Goal: Task Accomplishment & Management: Manage account settings

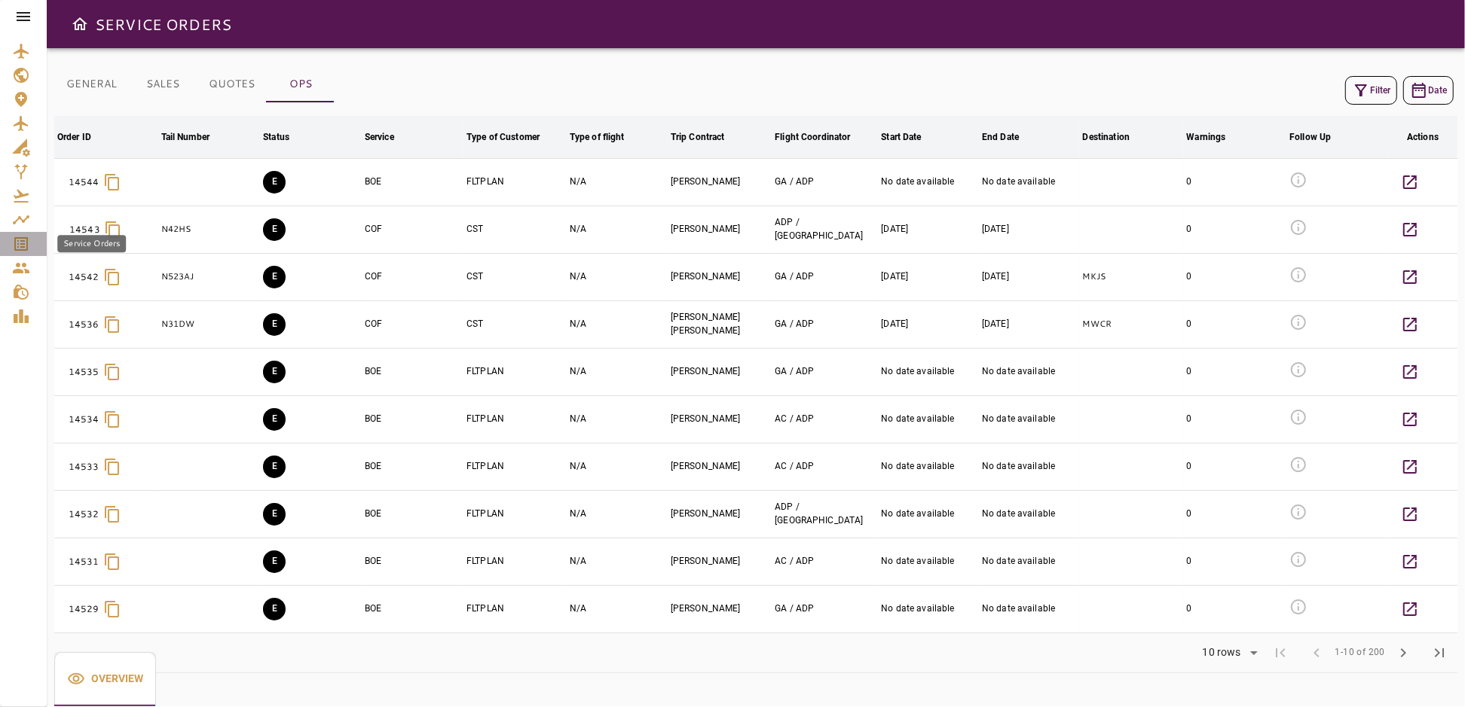
click at [19, 243] on icon "Service Orders" at bounding box center [21, 244] width 18 height 18
click at [31, 24] on icon at bounding box center [23, 17] width 18 height 18
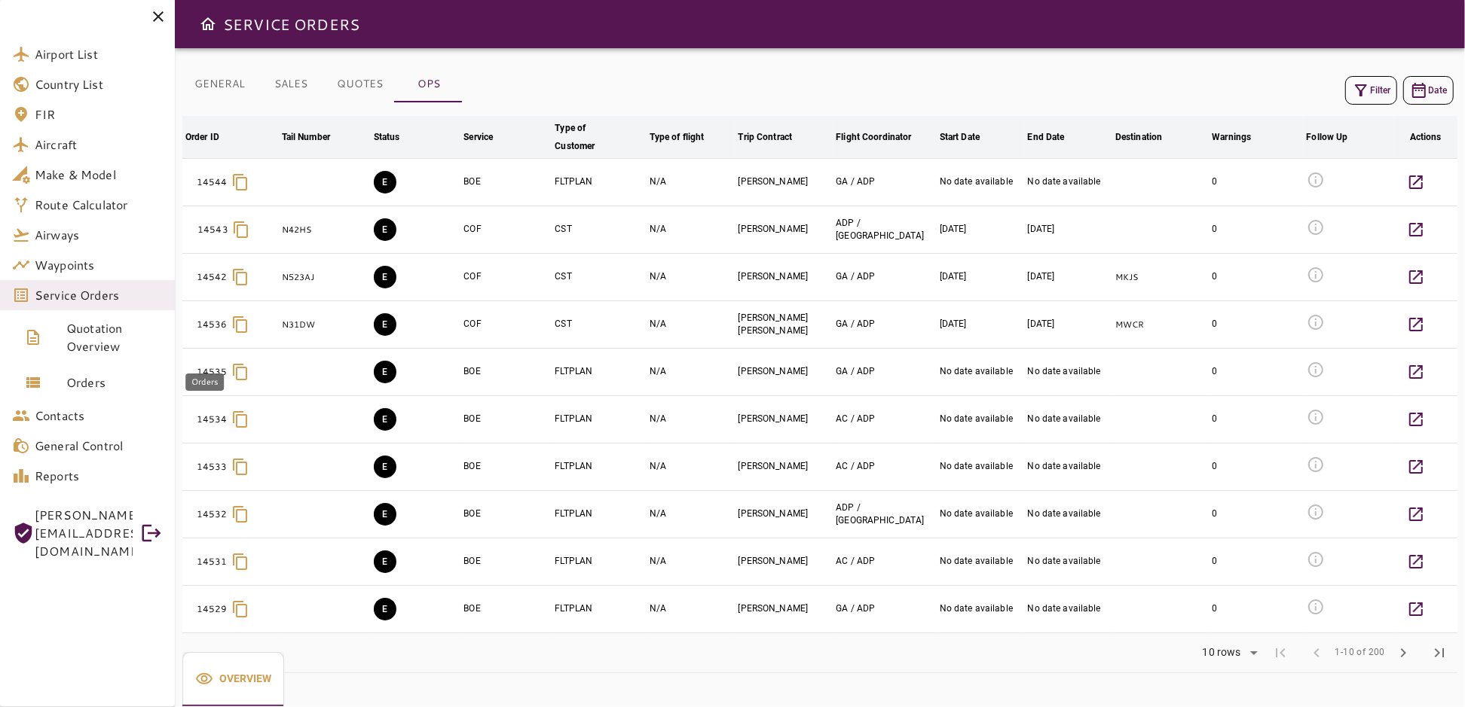
click at [90, 380] on span "Orders" at bounding box center [114, 383] width 96 height 18
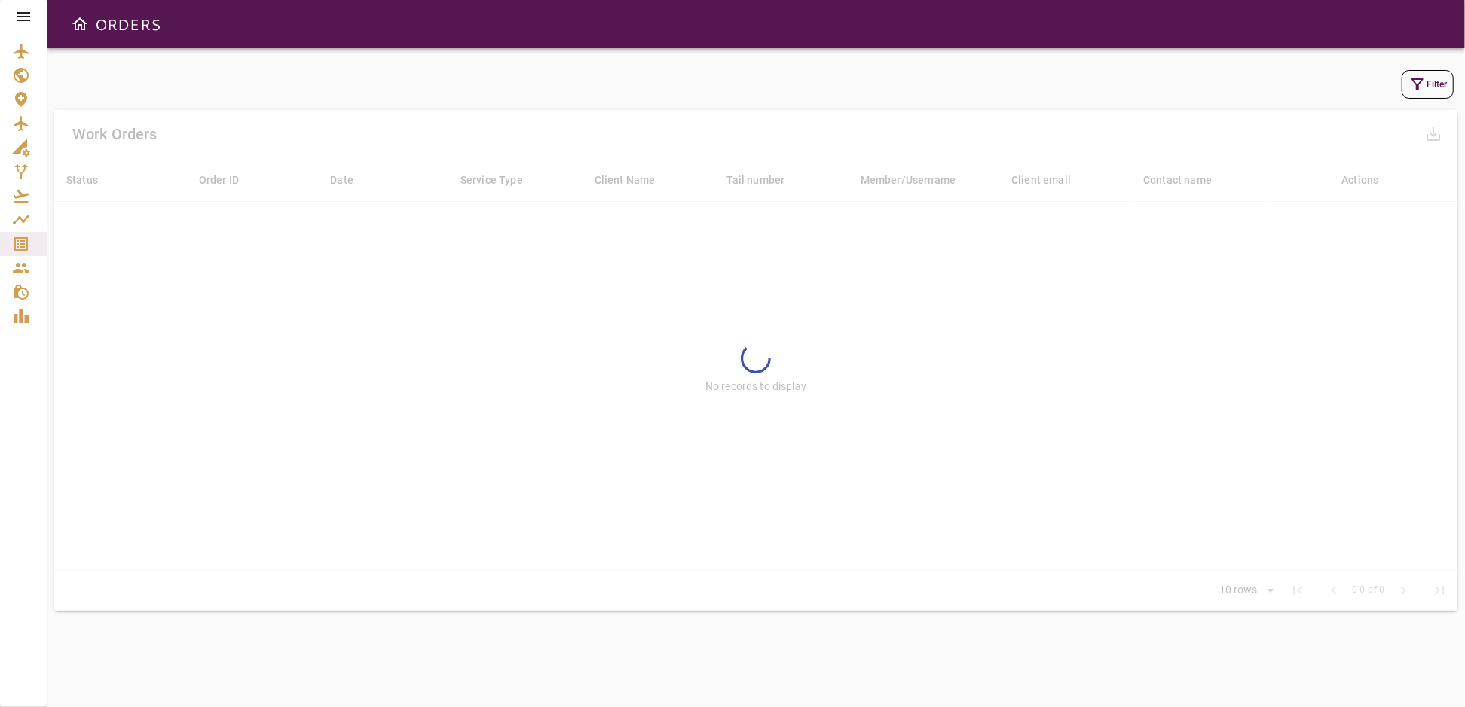
click at [1412, 89] on icon "button" at bounding box center [1417, 84] width 18 height 18
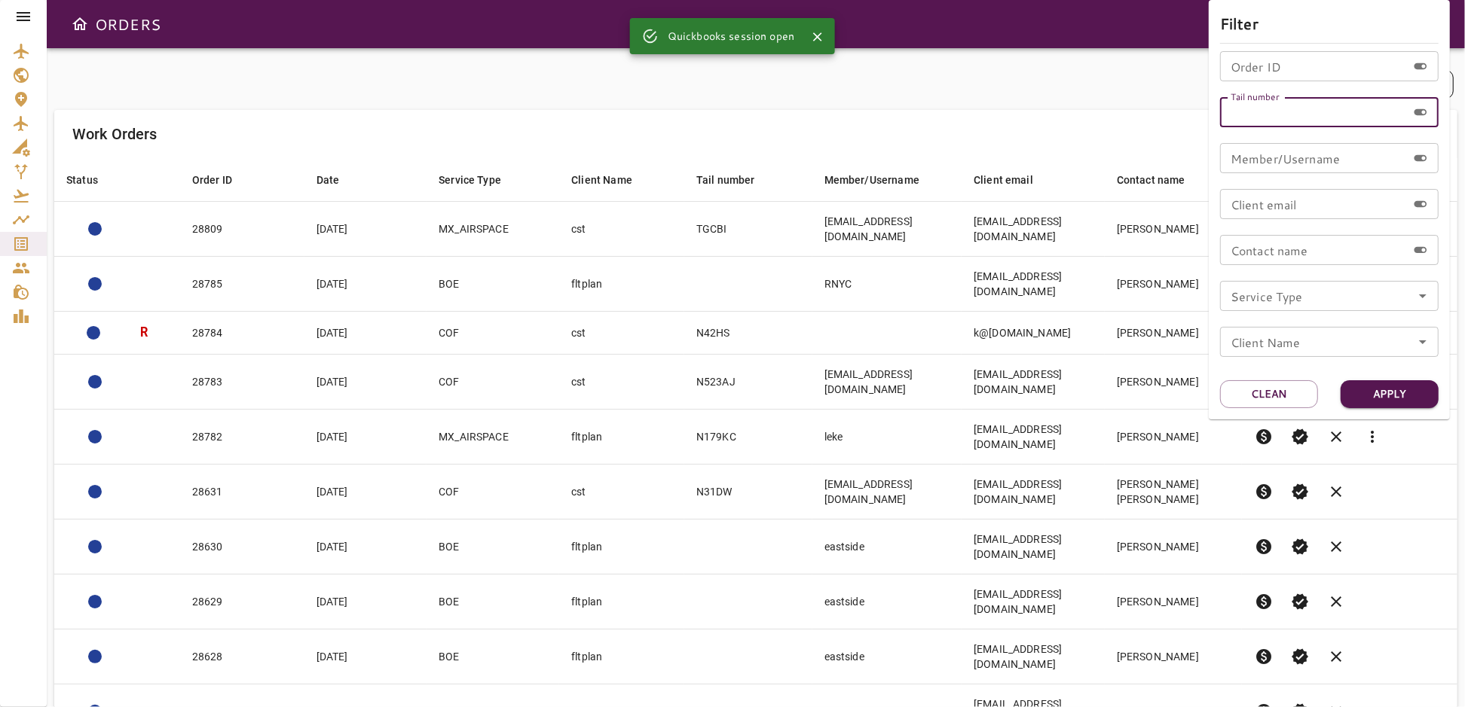
click at [1273, 107] on input "Tail number" at bounding box center [1313, 112] width 187 height 30
type input "******"
click at [1379, 398] on button "Apply" at bounding box center [1389, 394] width 98 height 28
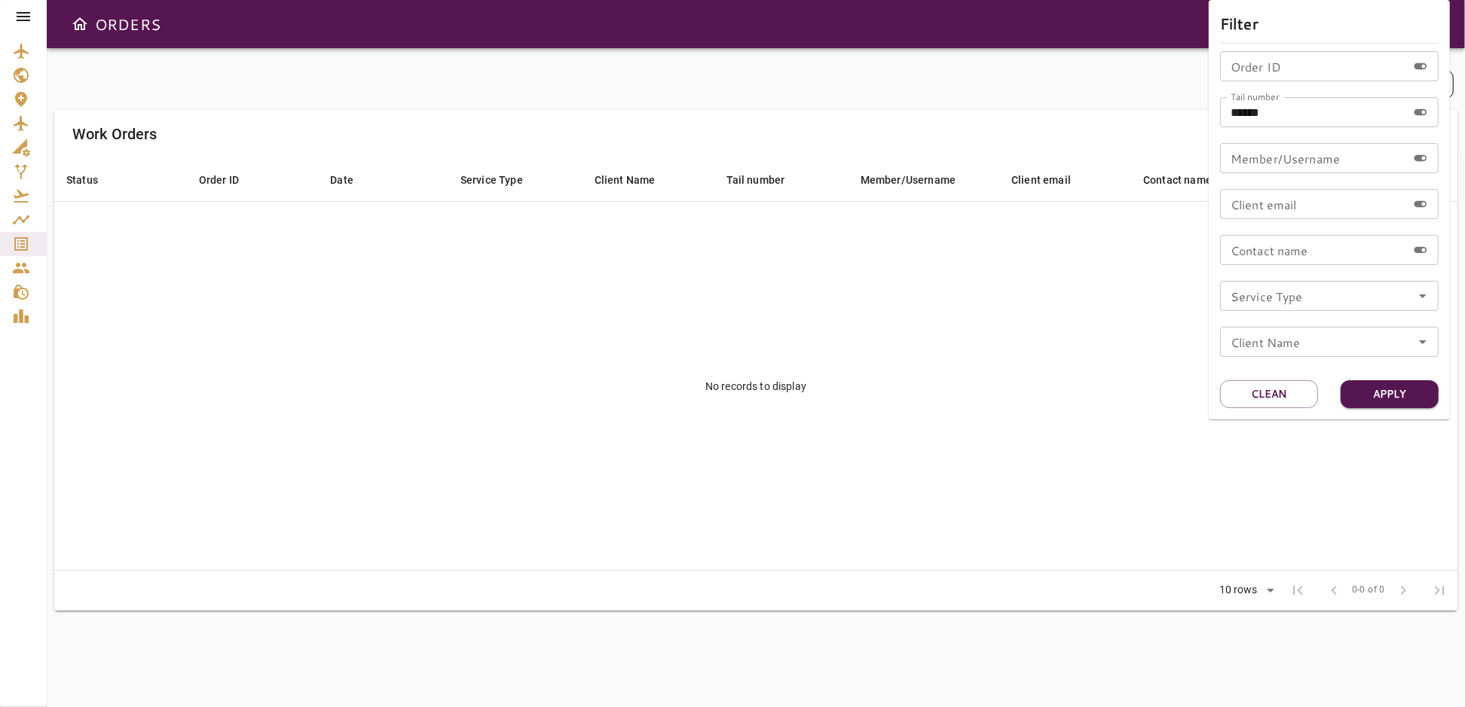
click at [765, 61] on div at bounding box center [732, 353] width 1465 height 707
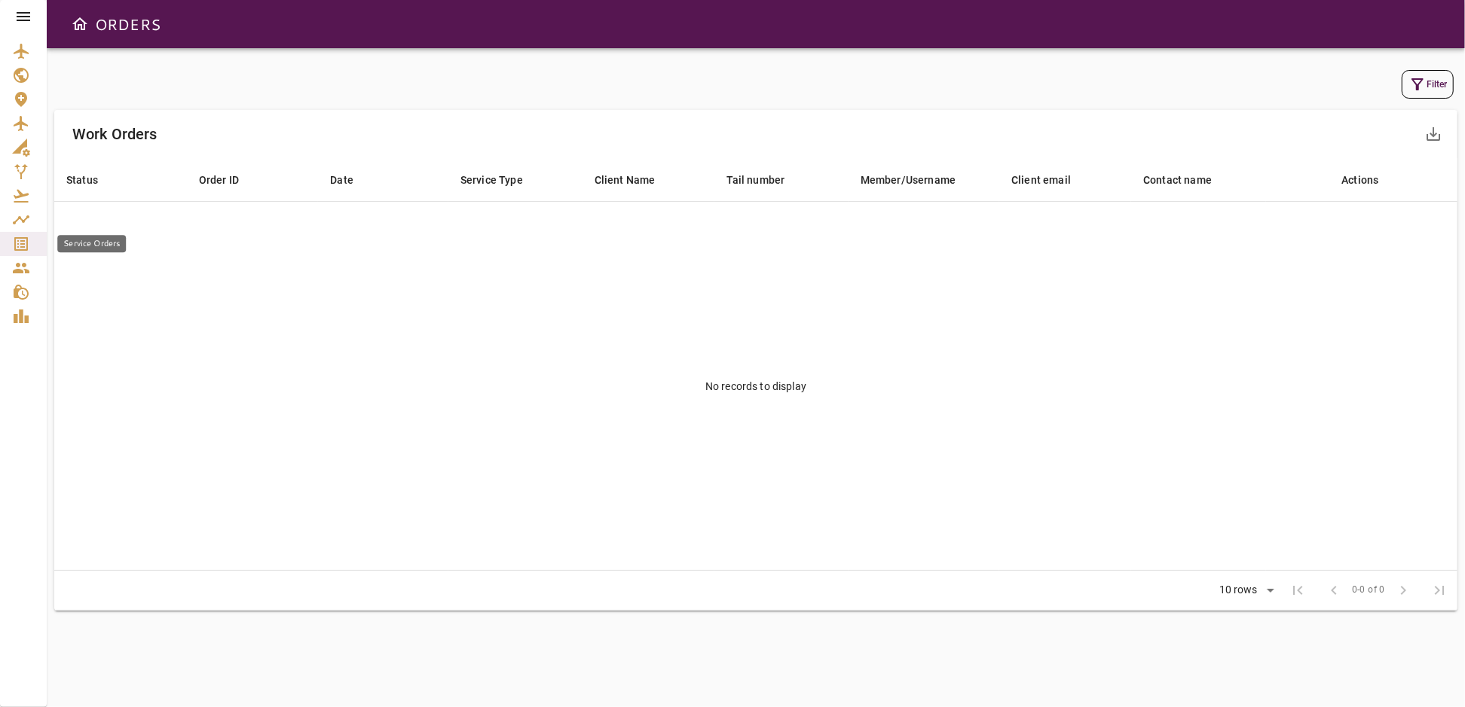
click at [23, 244] on icon "Service Orders" at bounding box center [21, 244] width 14 height 14
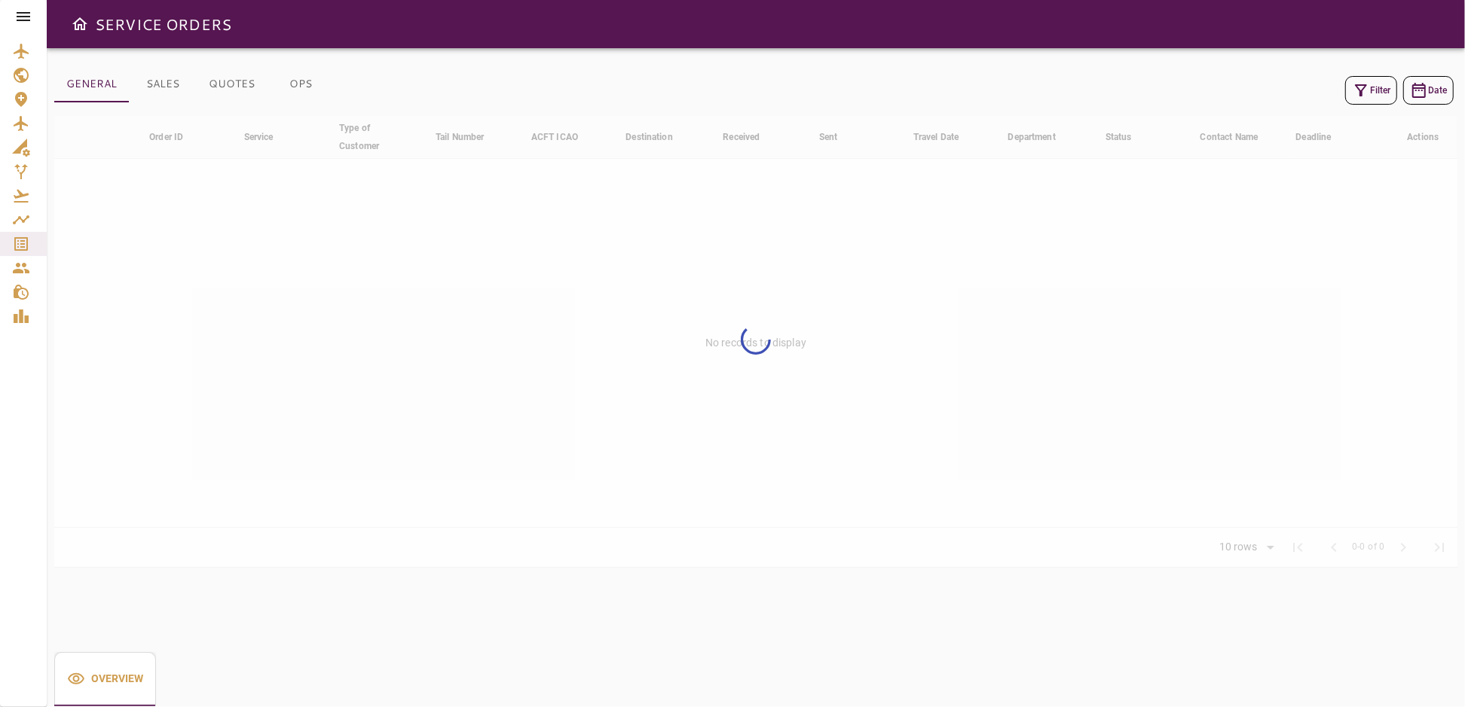
click at [26, 14] on icon at bounding box center [23, 17] width 18 height 18
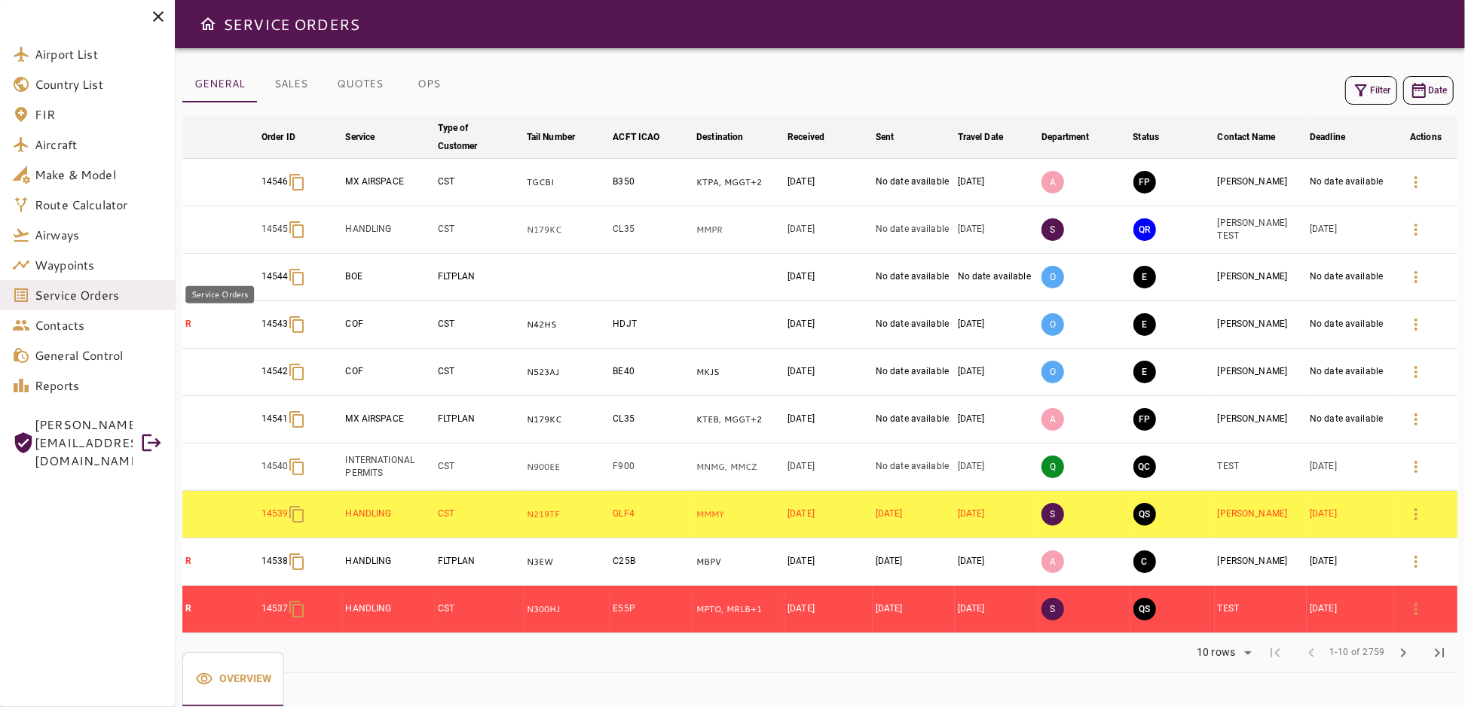
click at [87, 289] on span "Service Orders" at bounding box center [99, 295] width 128 height 18
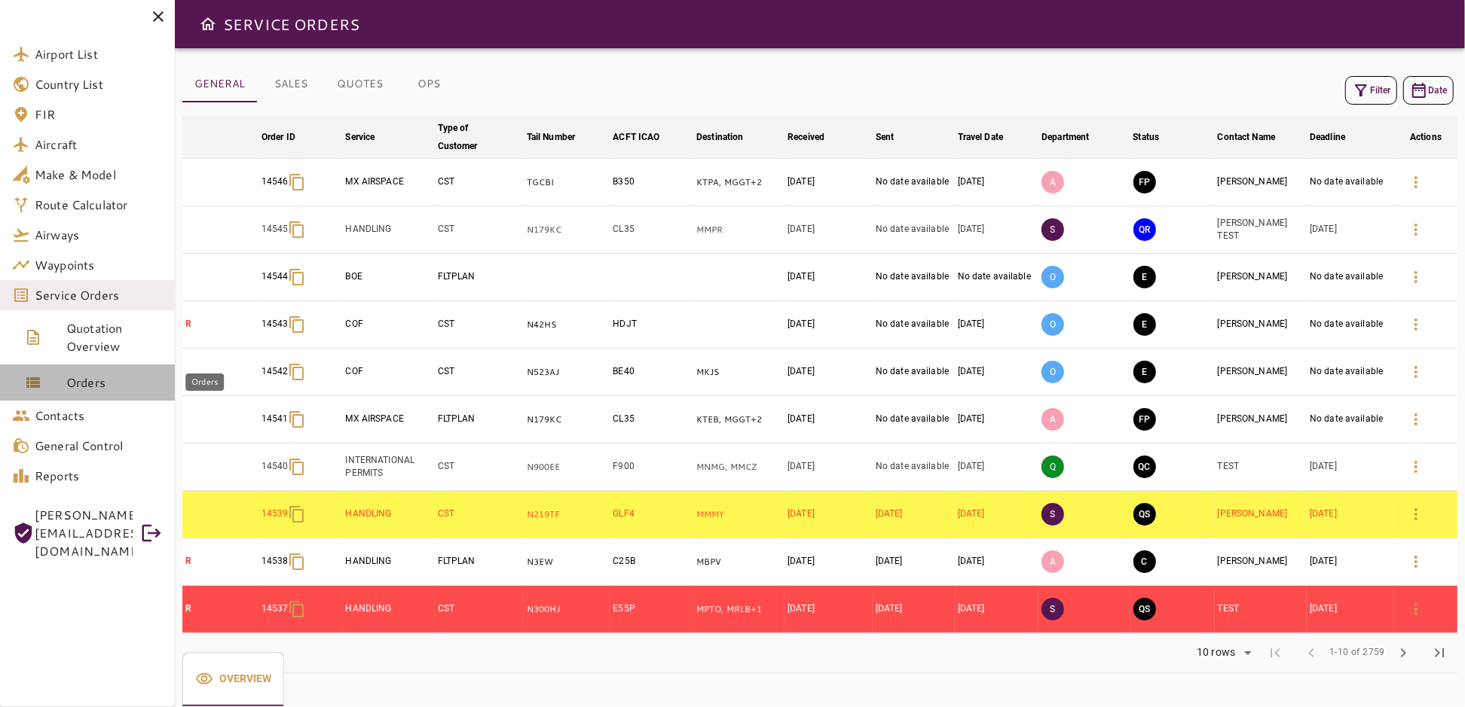
click at [84, 386] on span "Orders" at bounding box center [114, 383] width 96 height 18
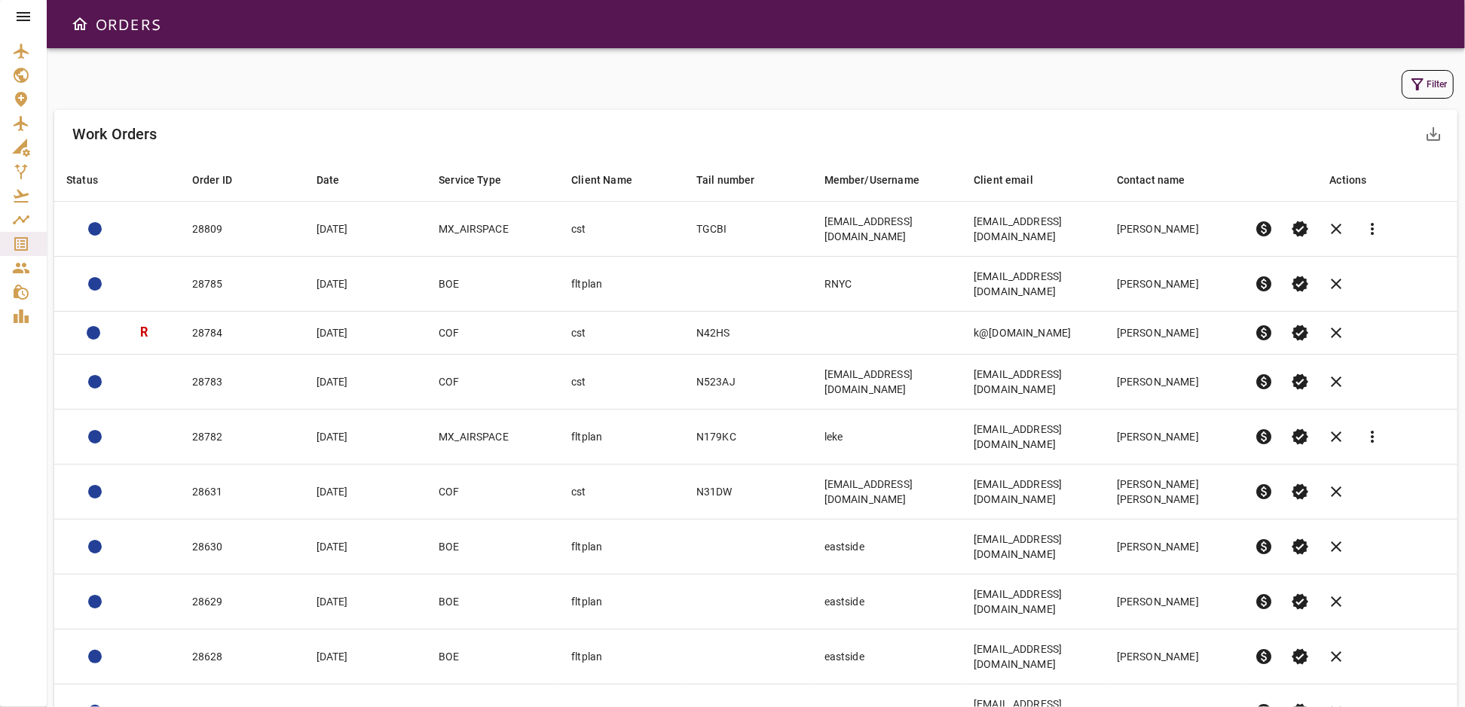
click at [1434, 79] on button "Filter" at bounding box center [1427, 84] width 52 height 29
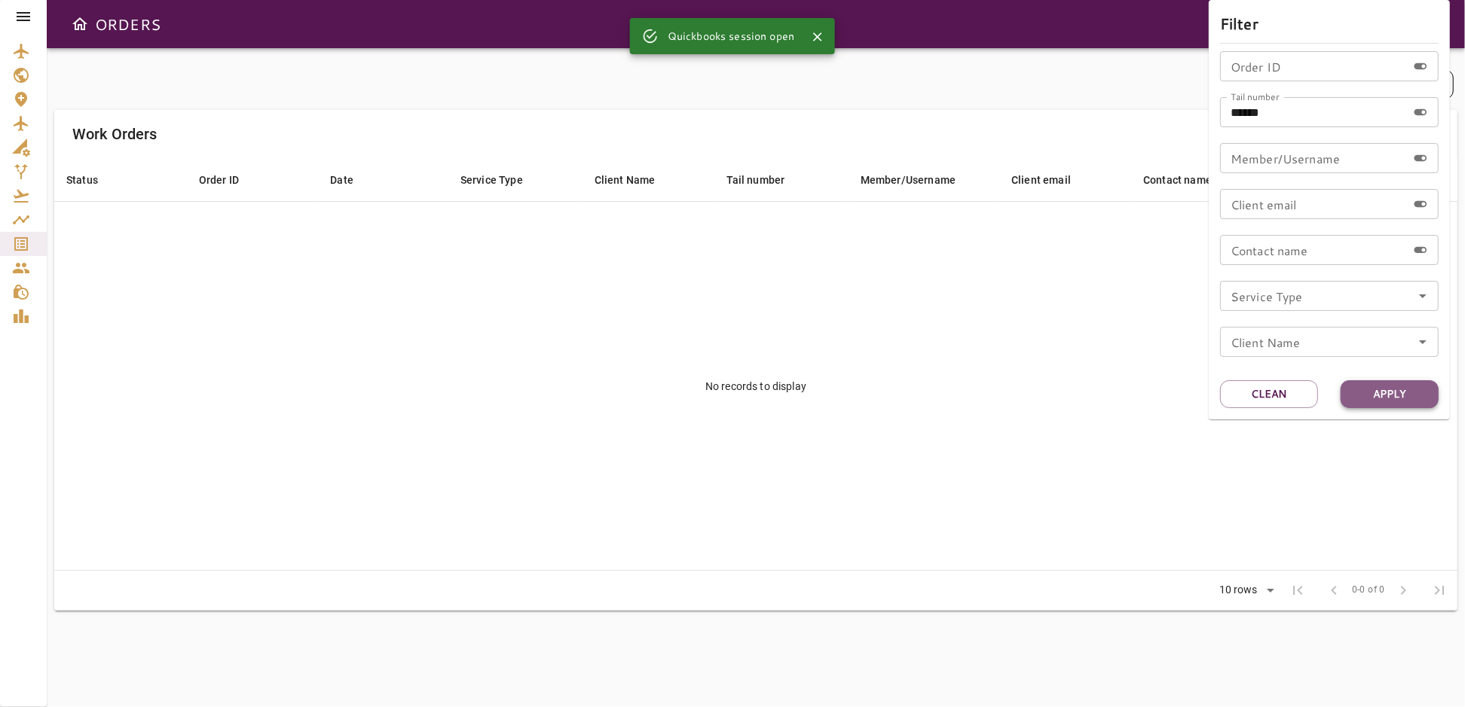
click at [1376, 401] on button "Apply" at bounding box center [1389, 394] width 98 height 28
drag, startPoint x: 1303, startPoint y: 110, endPoint x: 1209, endPoint y: 119, distance: 93.9
click at [1209, 119] on div "Filter Order ID Order ID Tail number ****** Tail number Member/Username Member/…" at bounding box center [1328, 210] width 241 height 420
type input "******"
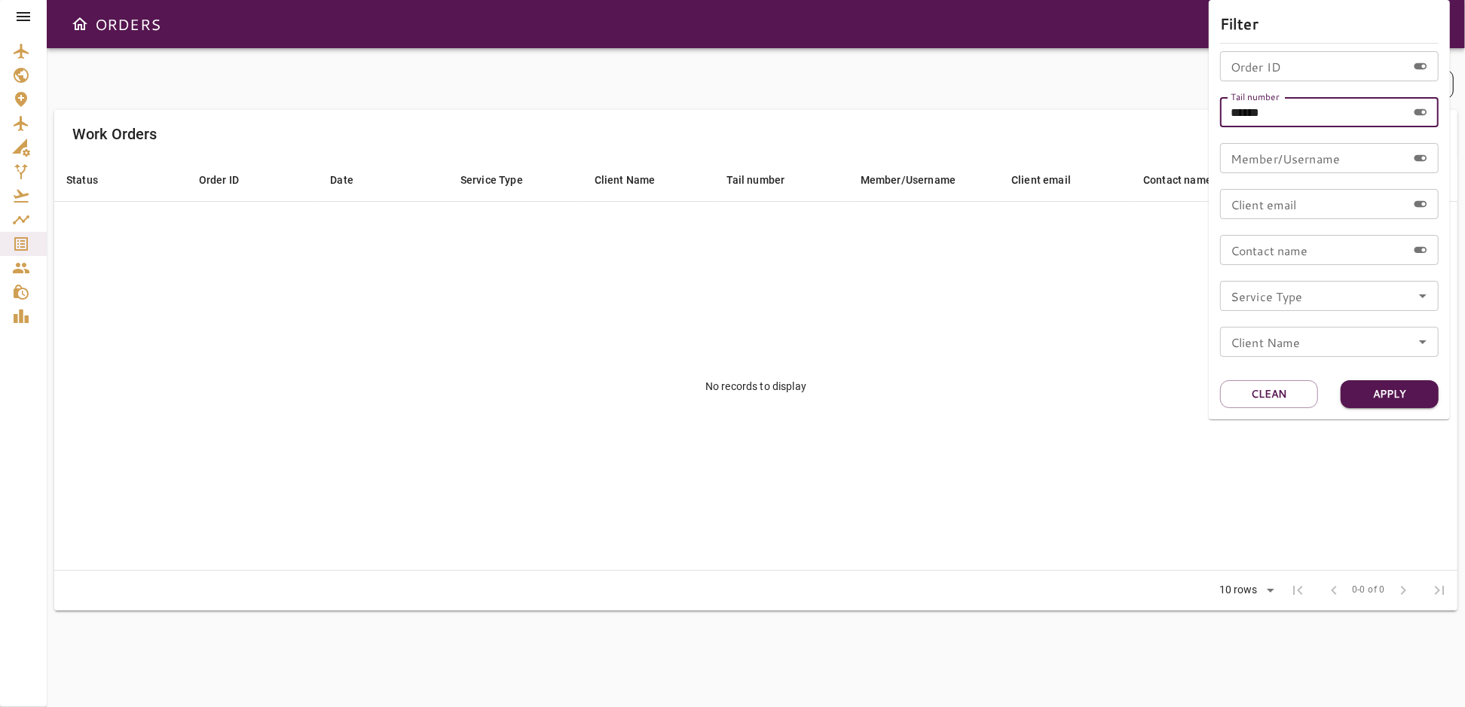
click at [1070, 63] on div at bounding box center [732, 353] width 1465 height 707
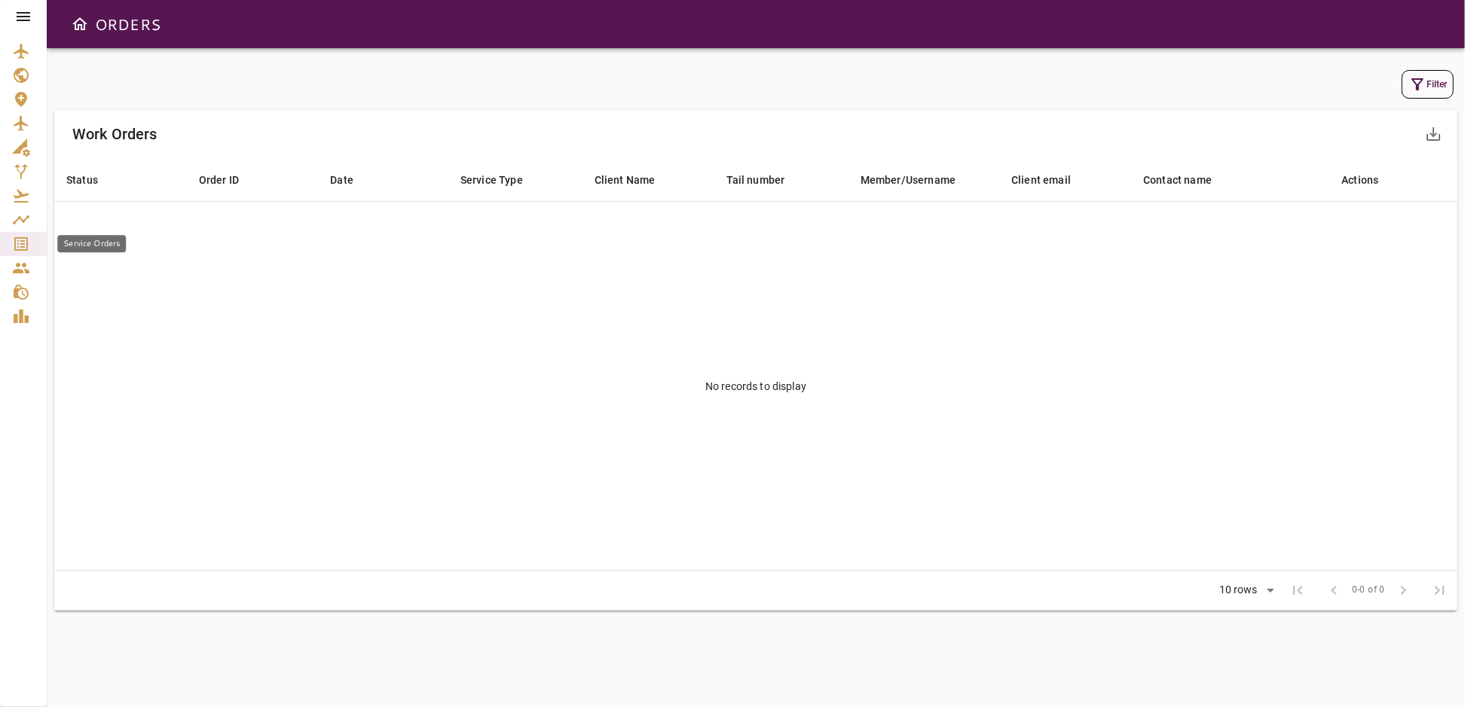
click at [23, 244] on icon "Service Orders" at bounding box center [21, 244] width 14 height 14
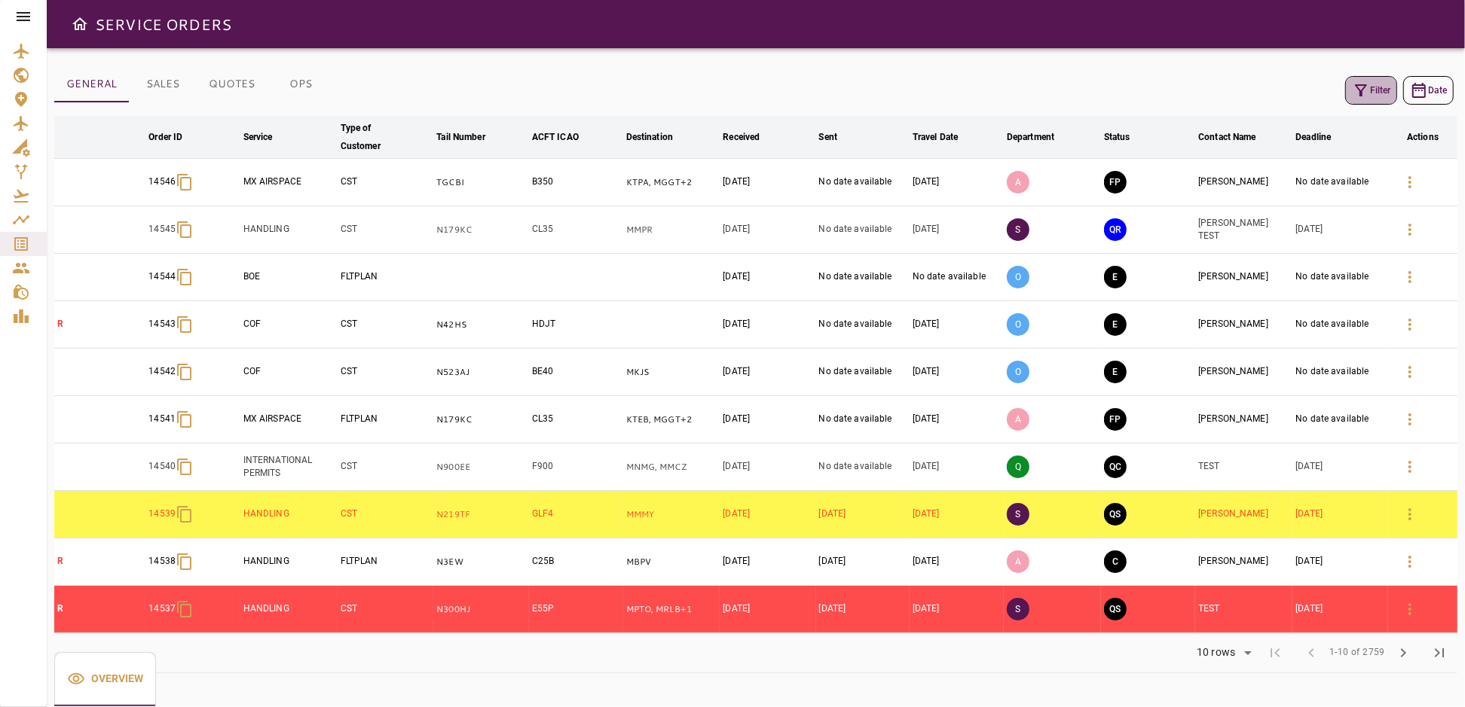
click at [1369, 84] on icon "button" at bounding box center [1361, 90] width 18 height 18
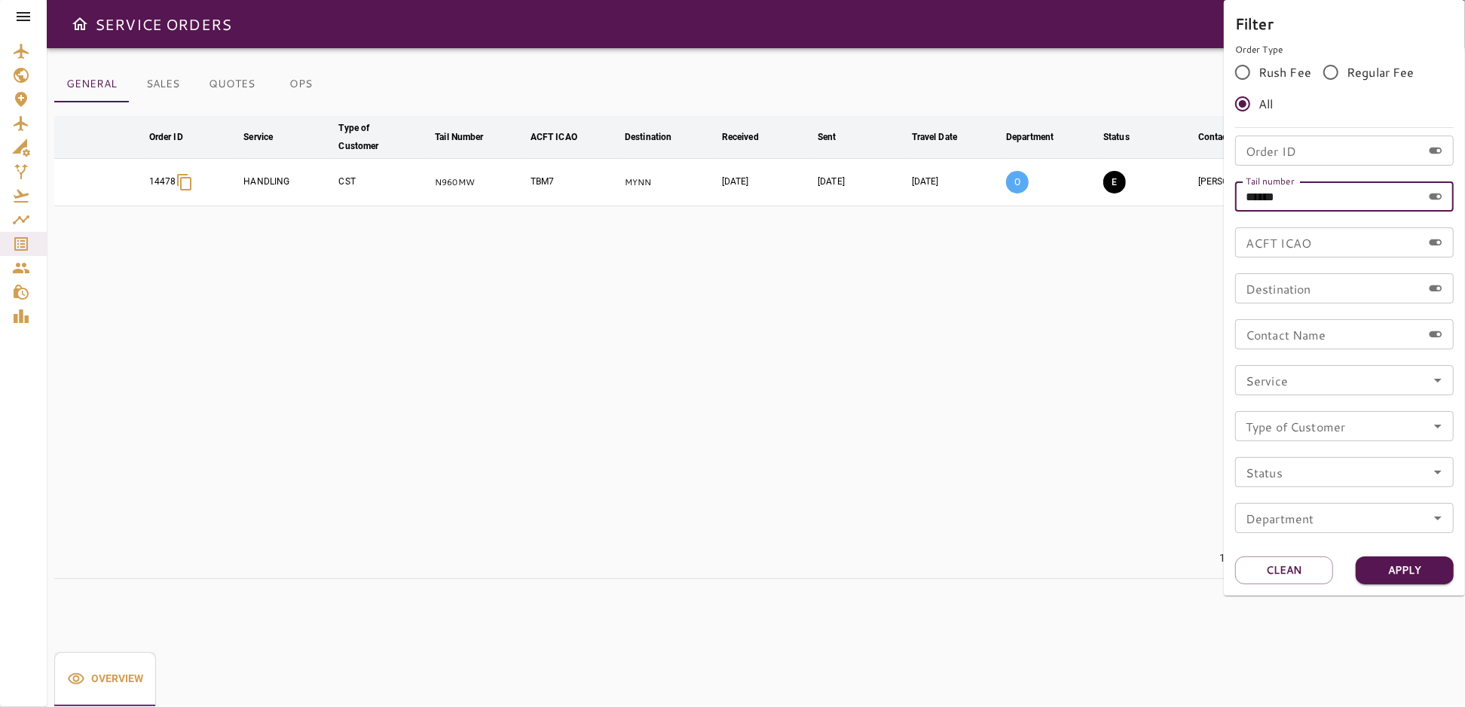
drag, startPoint x: 1309, startPoint y: 197, endPoint x: 1216, endPoint y: 195, distance: 93.4
click at [1216, 195] on div "Filter Order Type Rush Fee Regular Fee All Order ID Order ID Tail number ******…" at bounding box center [732, 353] width 1465 height 707
click at [1285, 148] on input "Order ID" at bounding box center [1328, 151] width 187 height 30
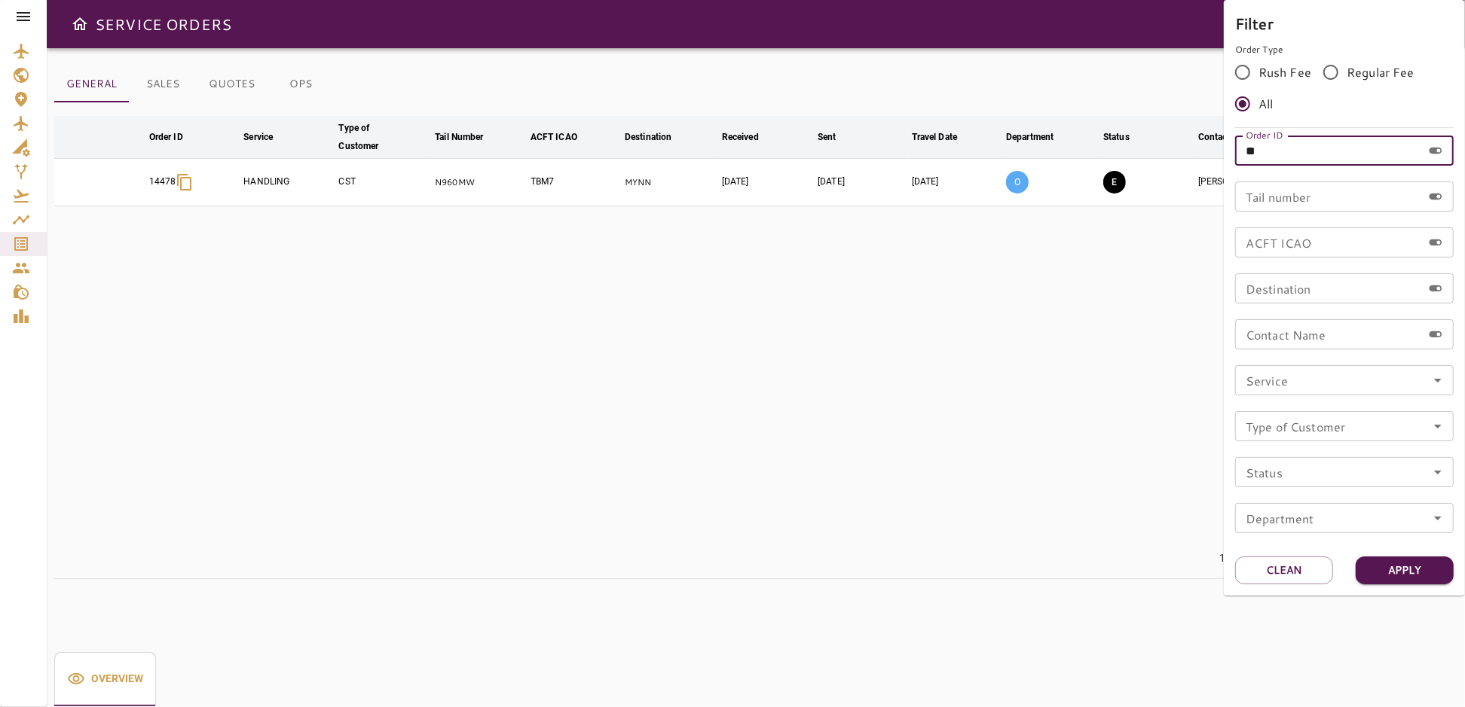
type input "*"
click at [867, 293] on div at bounding box center [732, 353] width 1465 height 707
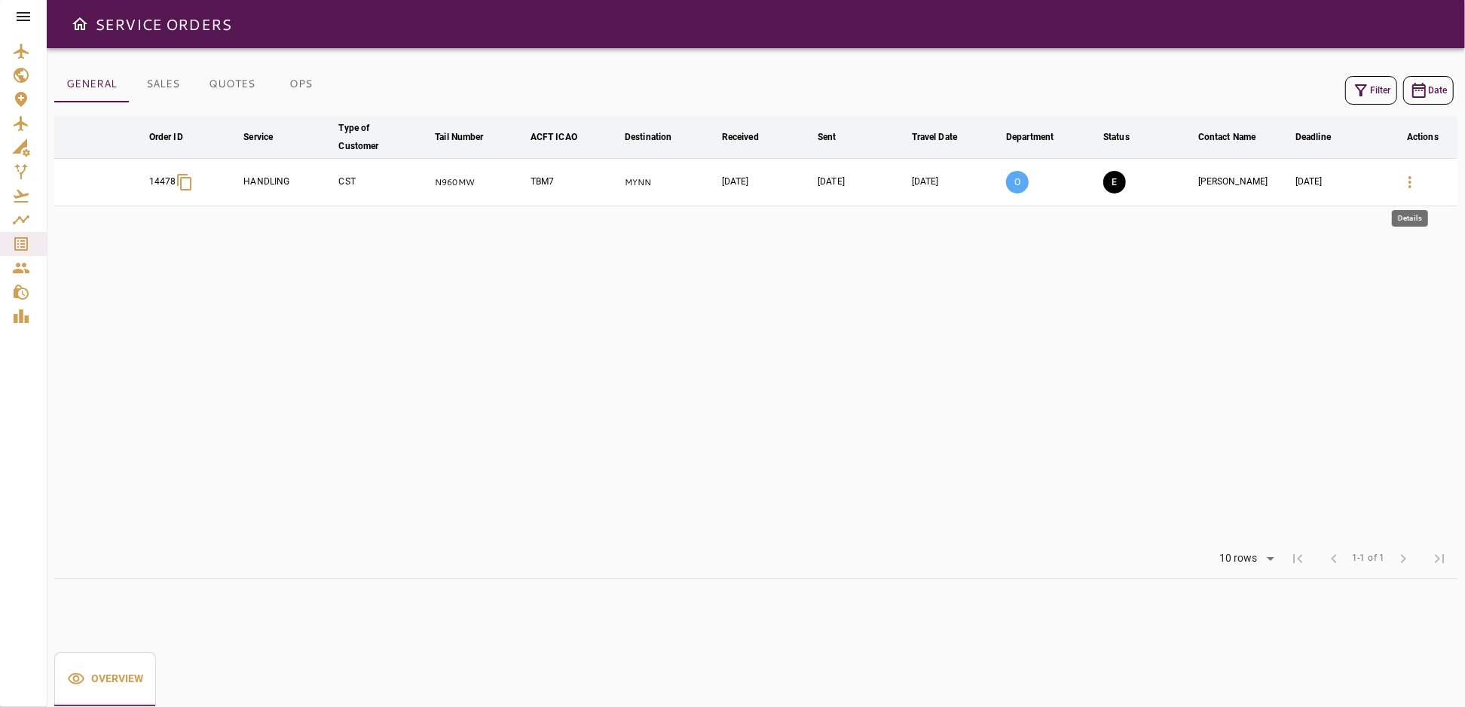
click at [1412, 177] on icon "button" at bounding box center [1410, 182] width 18 height 18
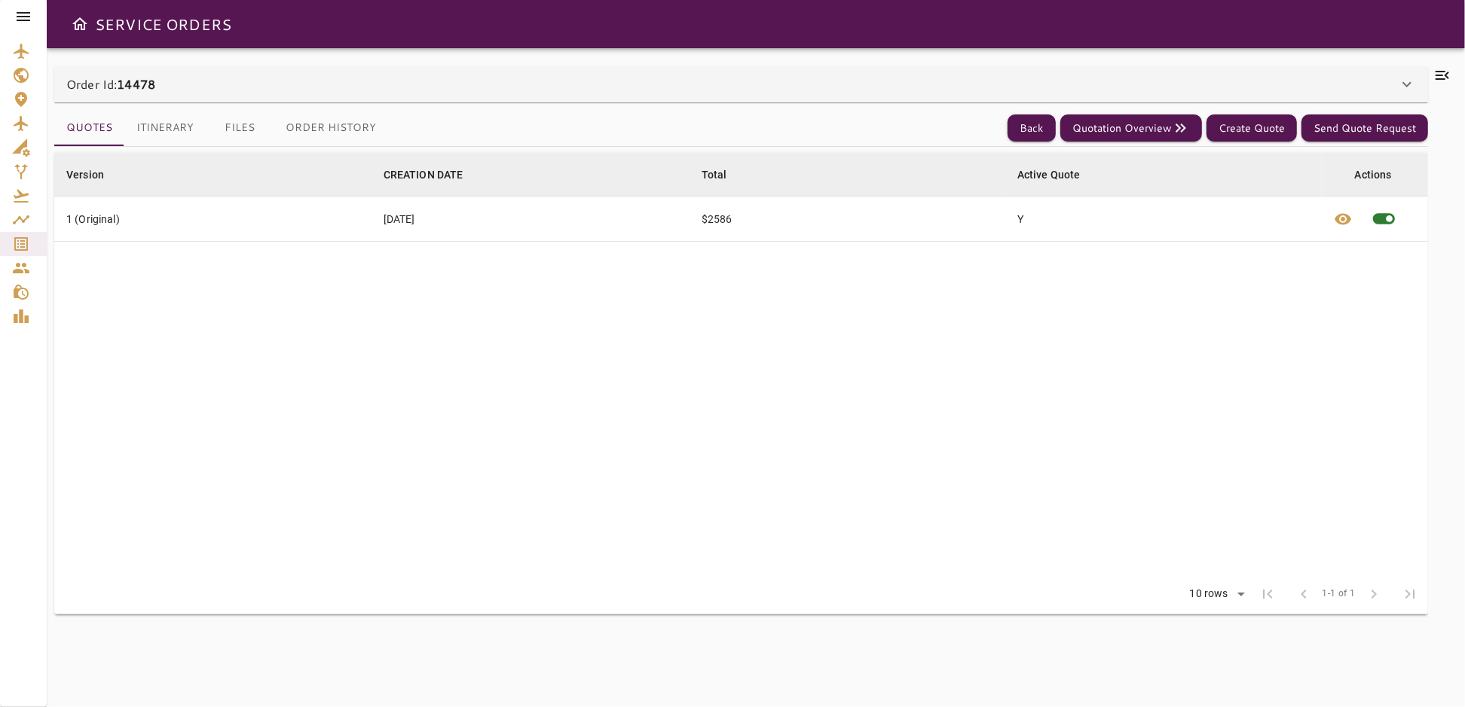
click at [1447, 75] on icon at bounding box center [1442, 75] width 14 height 9
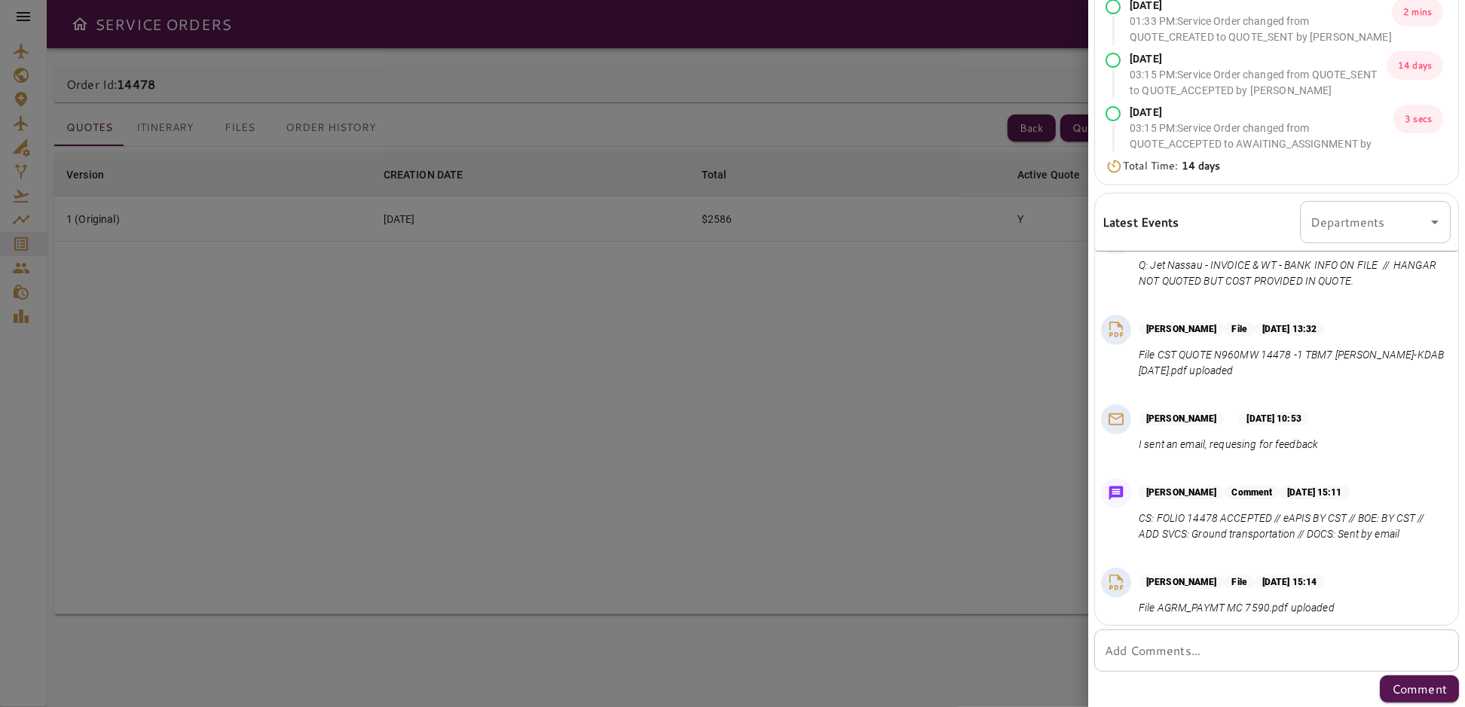
scroll to position [403, 0]
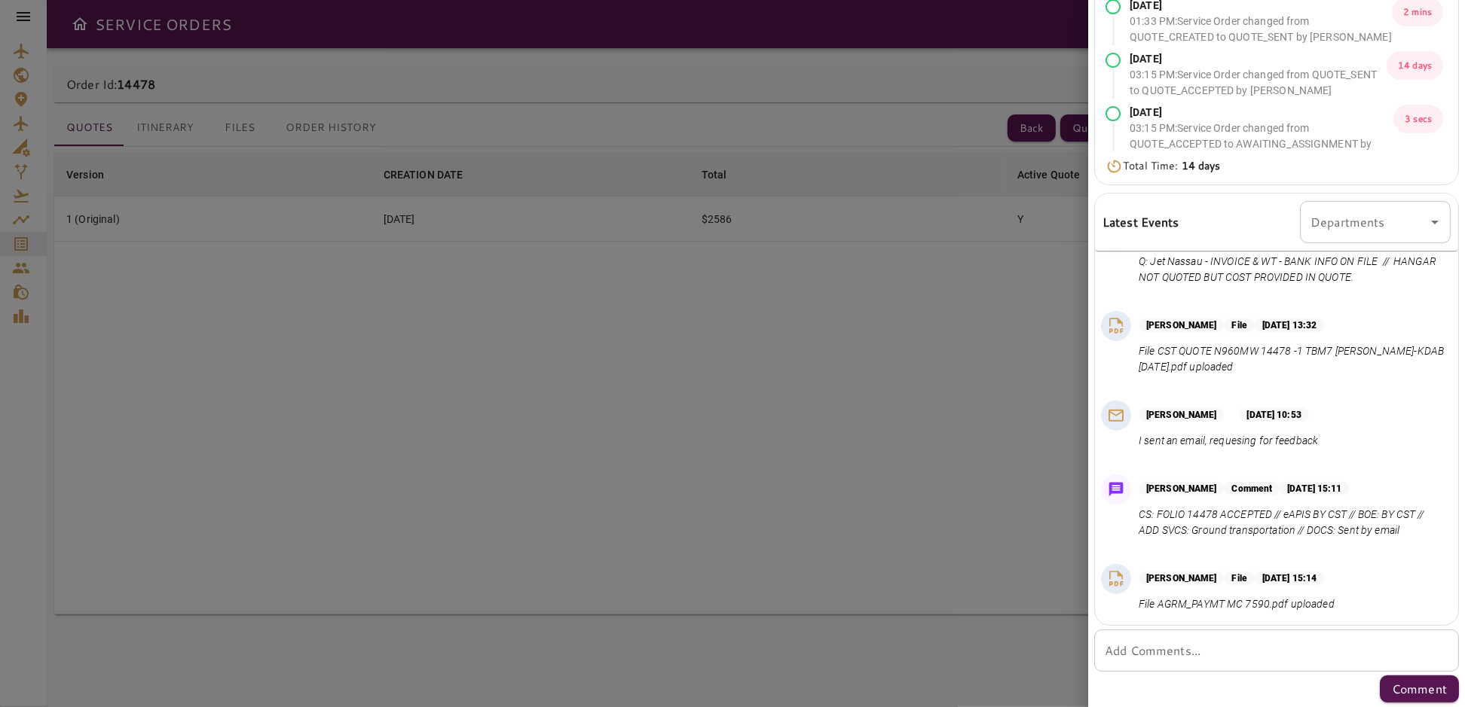
click at [908, 411] on div at bounding box center [732, 353] width 1465 height 707
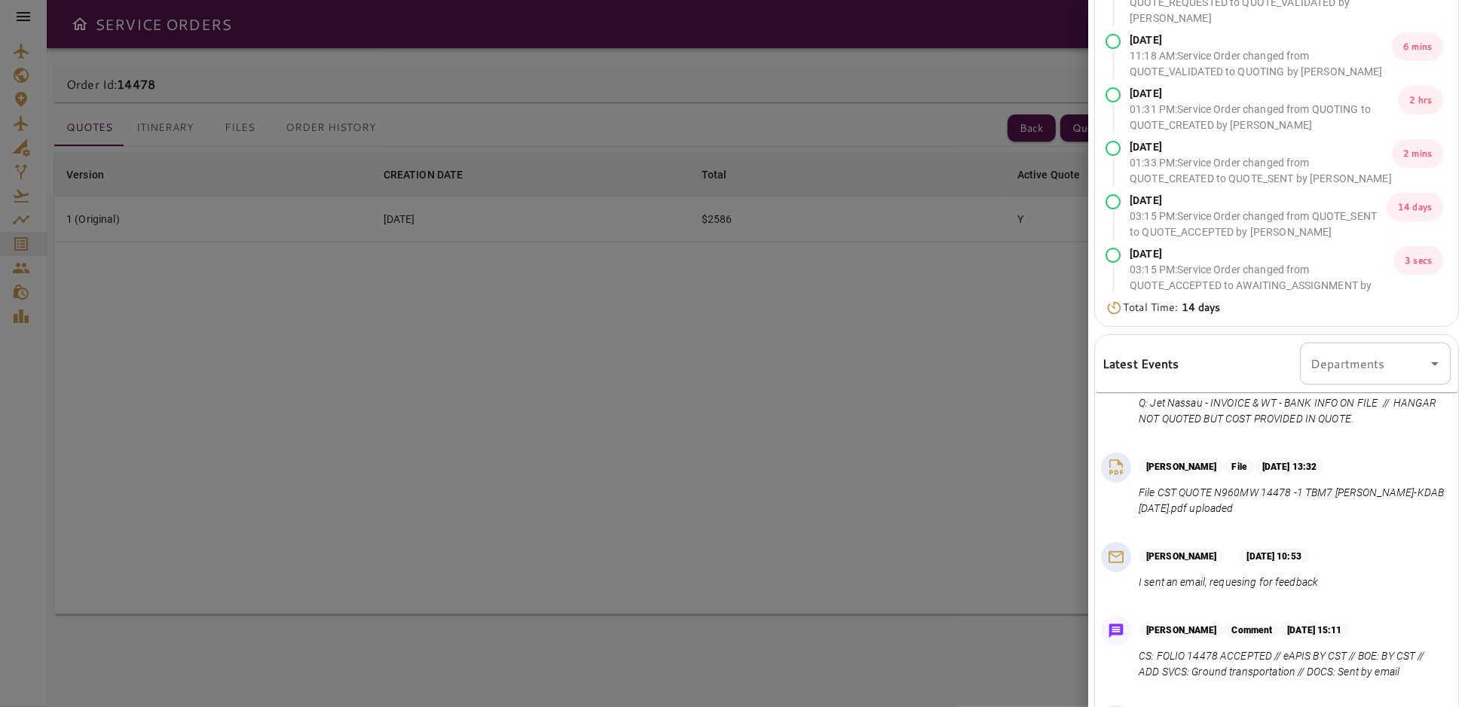
scroll to position [0, 0]
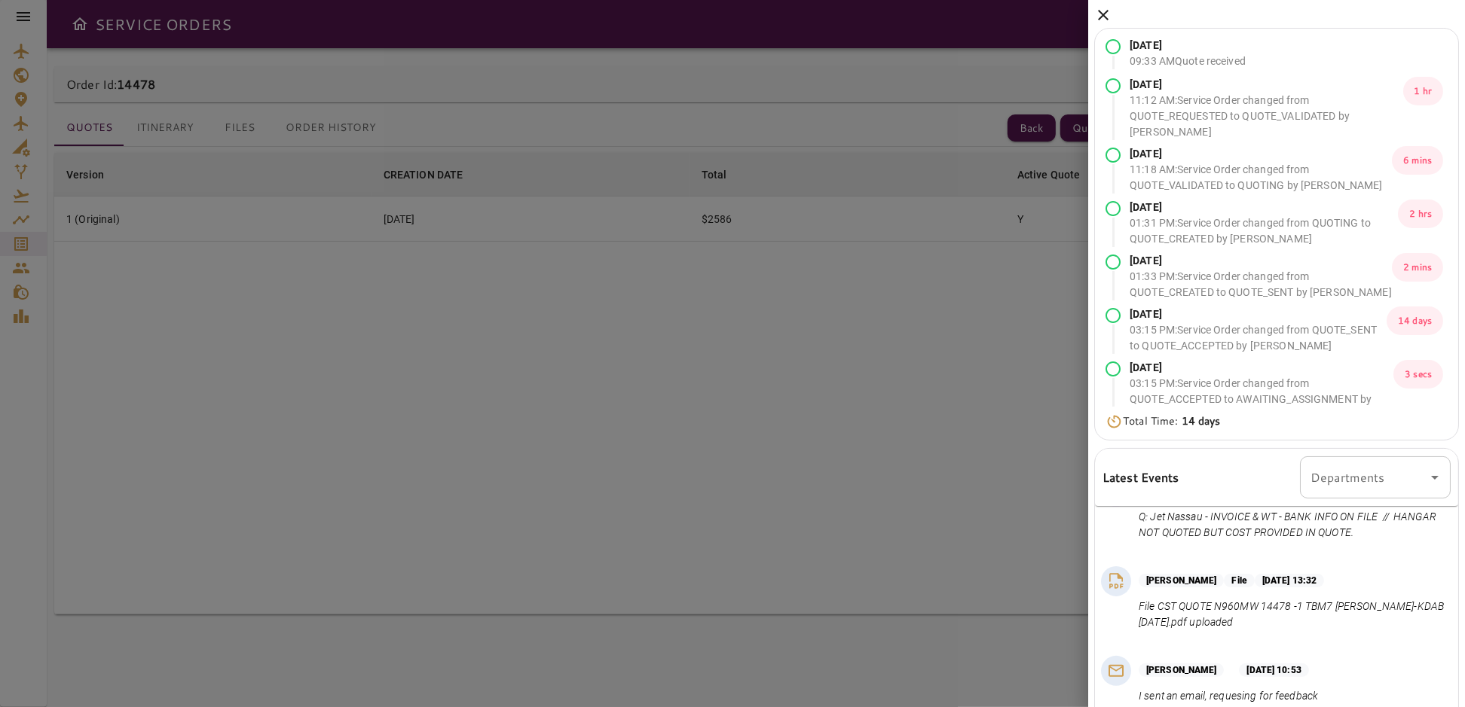
click at [1098, 17] on icon at bounding box center [1103, 15] width 18 height 18
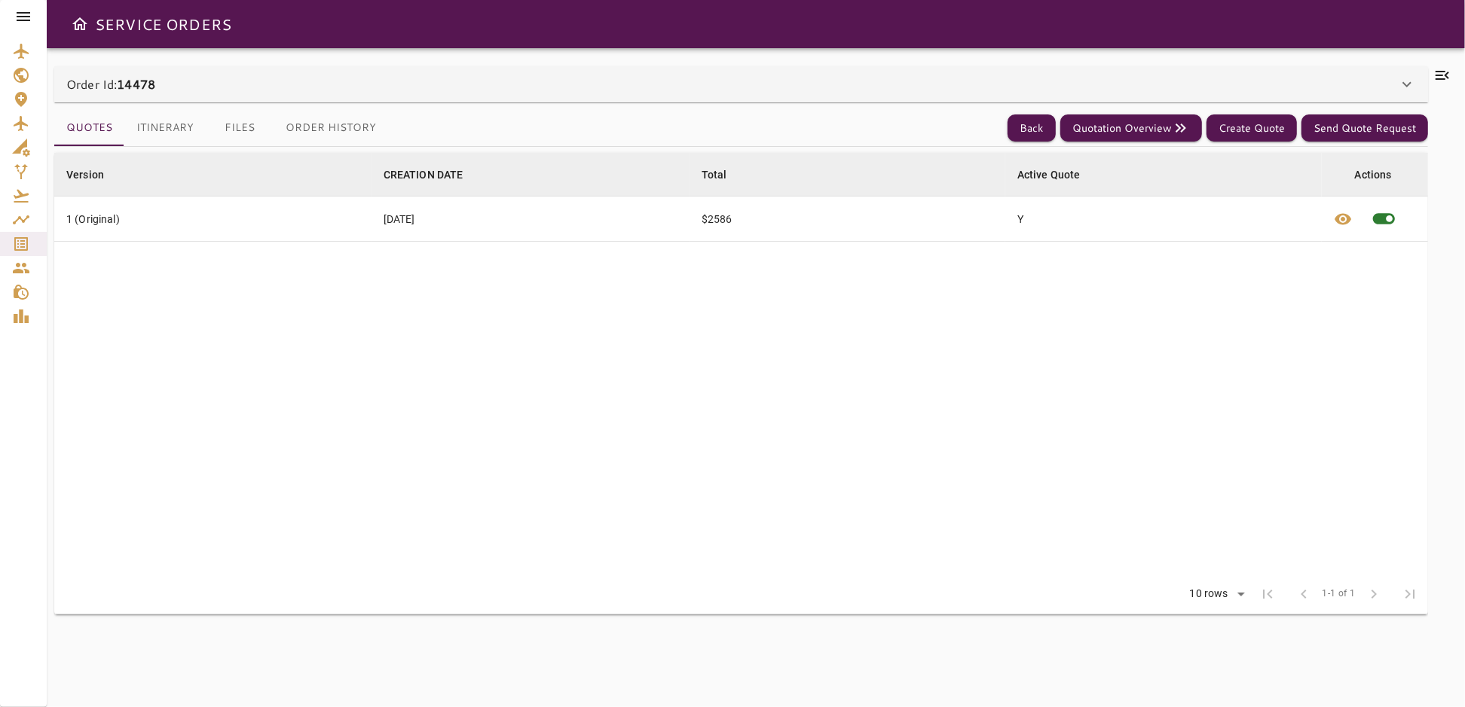
click at [246, 128] on button "Files" at bounding box center [240, 128] width 68 height 36
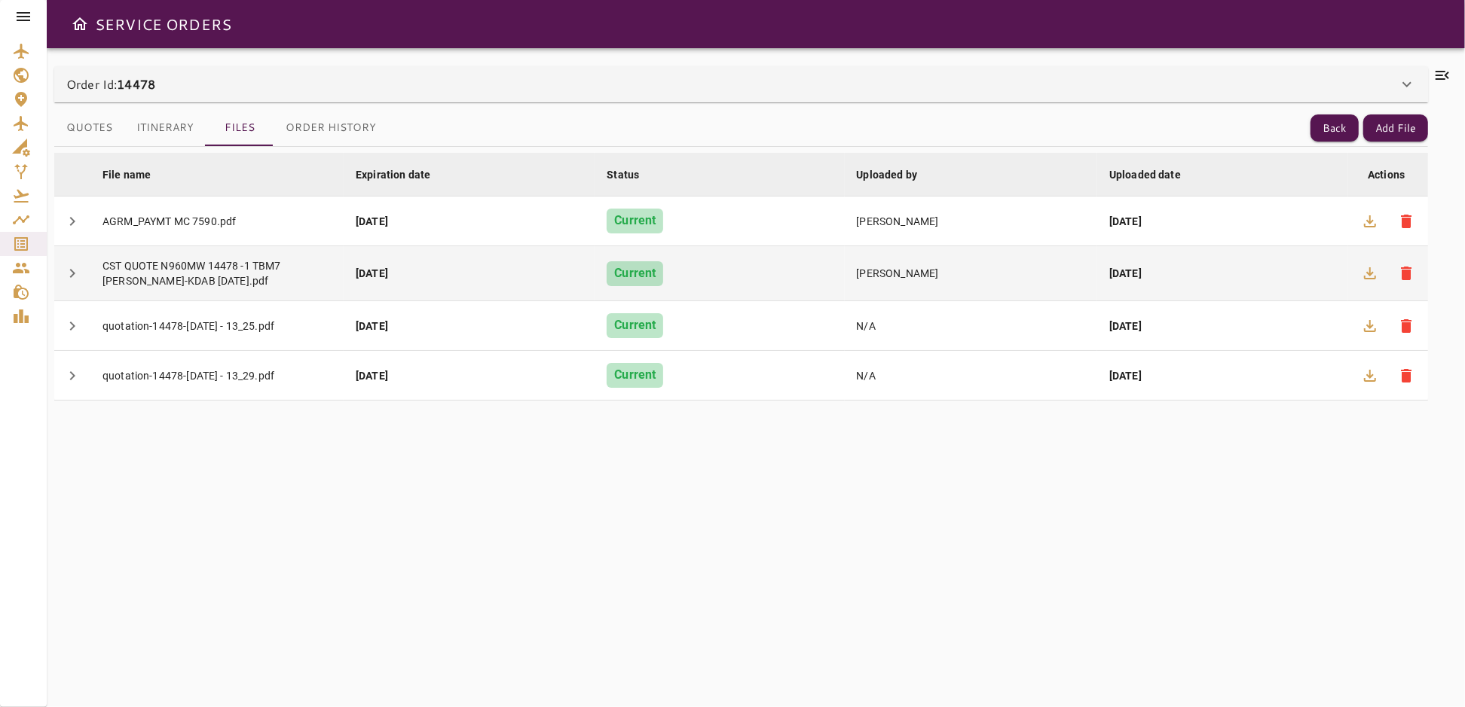
click at [1007, 275] on div "[PERSON_NAME]" at bounding box center [971, 273] width 229 height 15
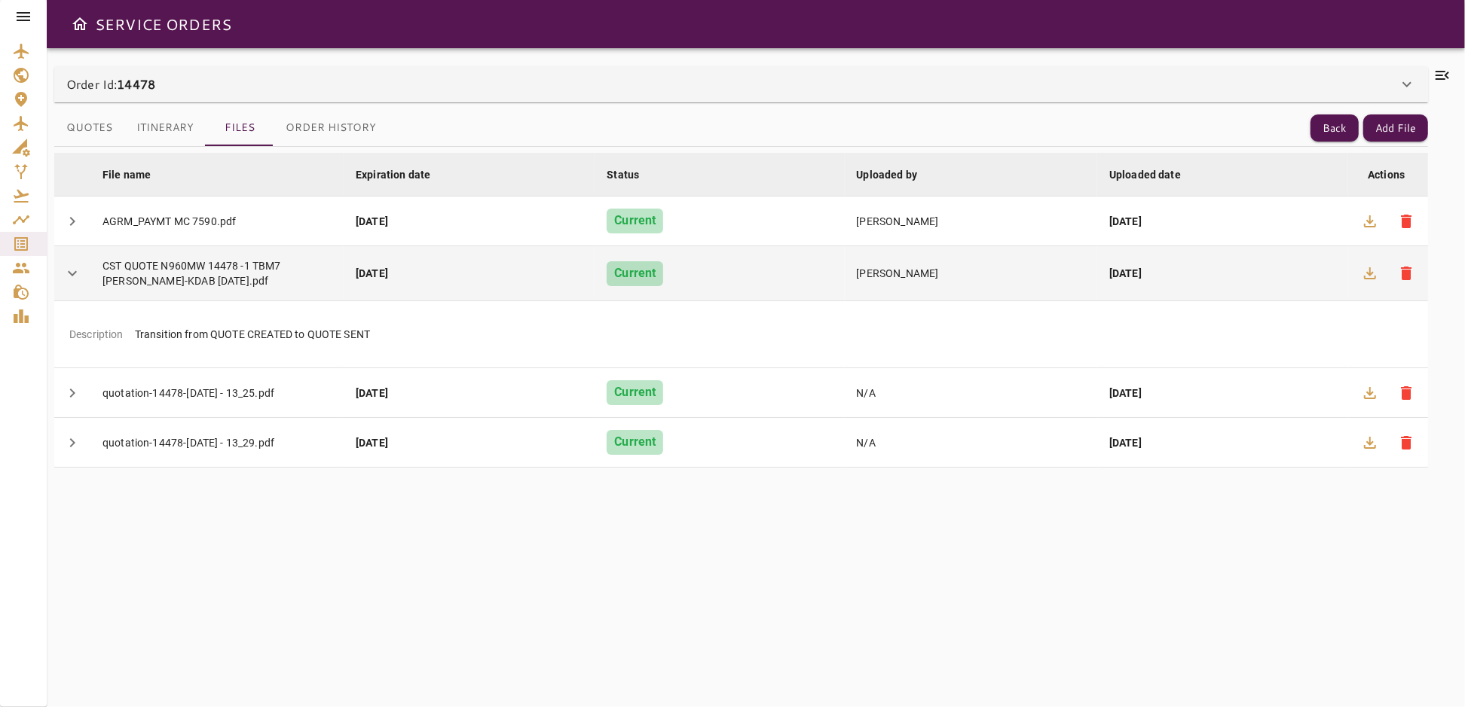
click at [1020, 273] on div "[PERSON_NAME]" at bounding box center [971, 273] width 229 height 15
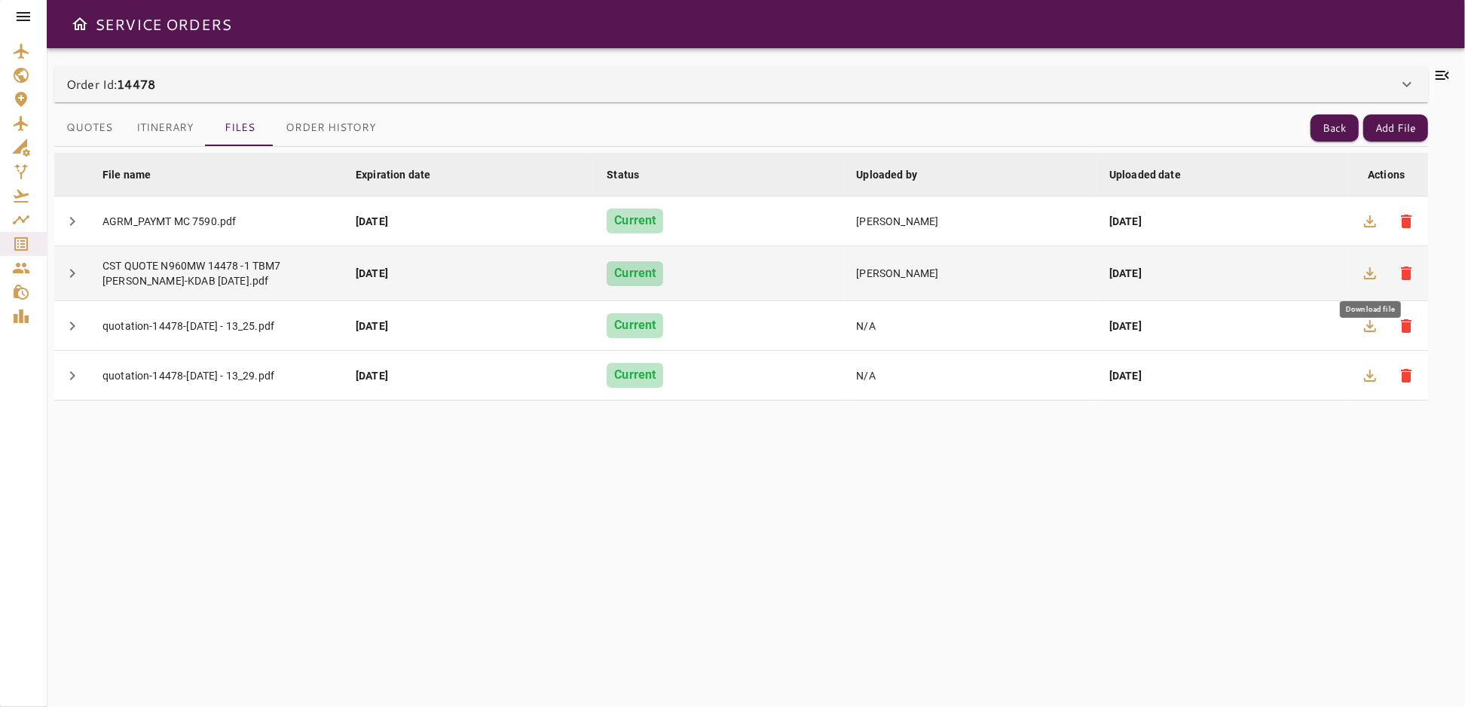
click at [1372, 273] on icon "button" at bounding box center [1370, 273] width 18 height 18
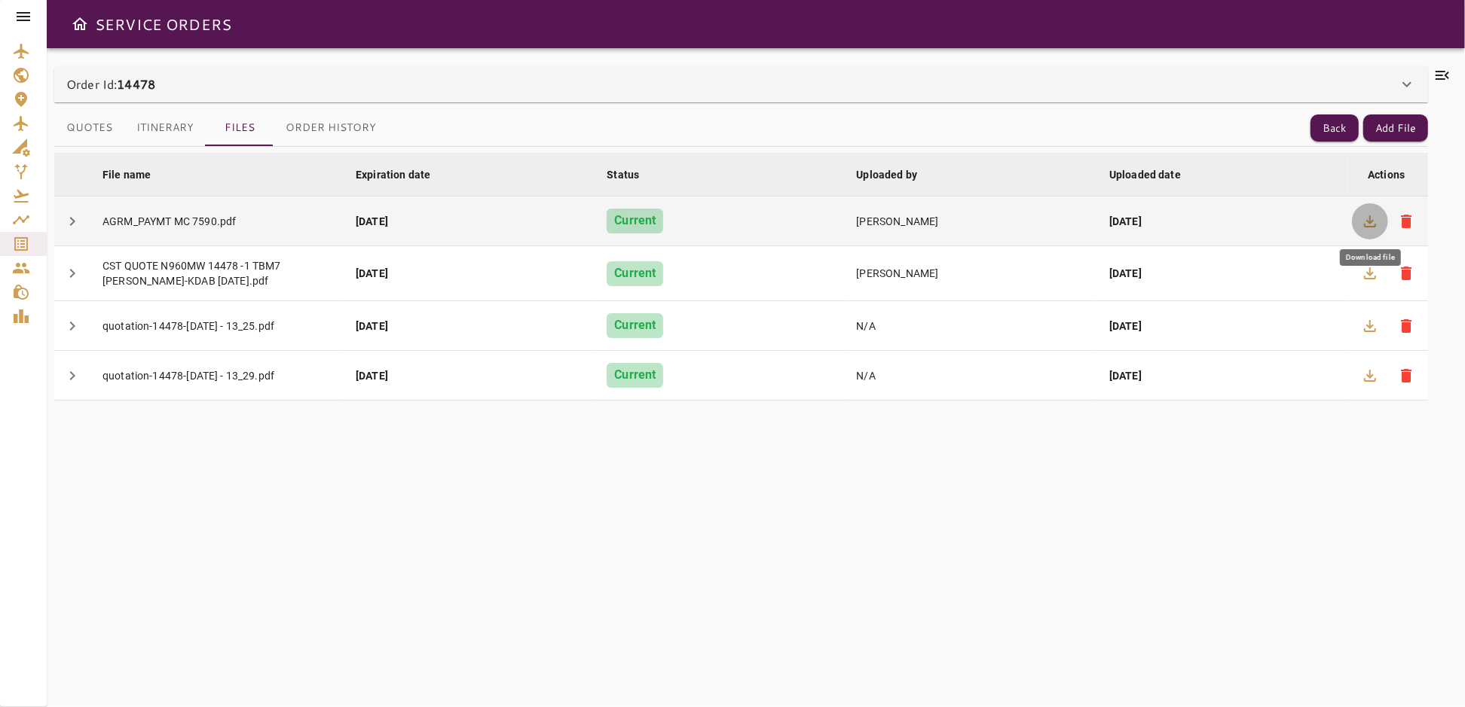
click at [1368, 218] on icon "button" at bounding box center [1370, 221] width 18 height 18
